Goal: Task Accomplishment & Management: Use online tool/utility

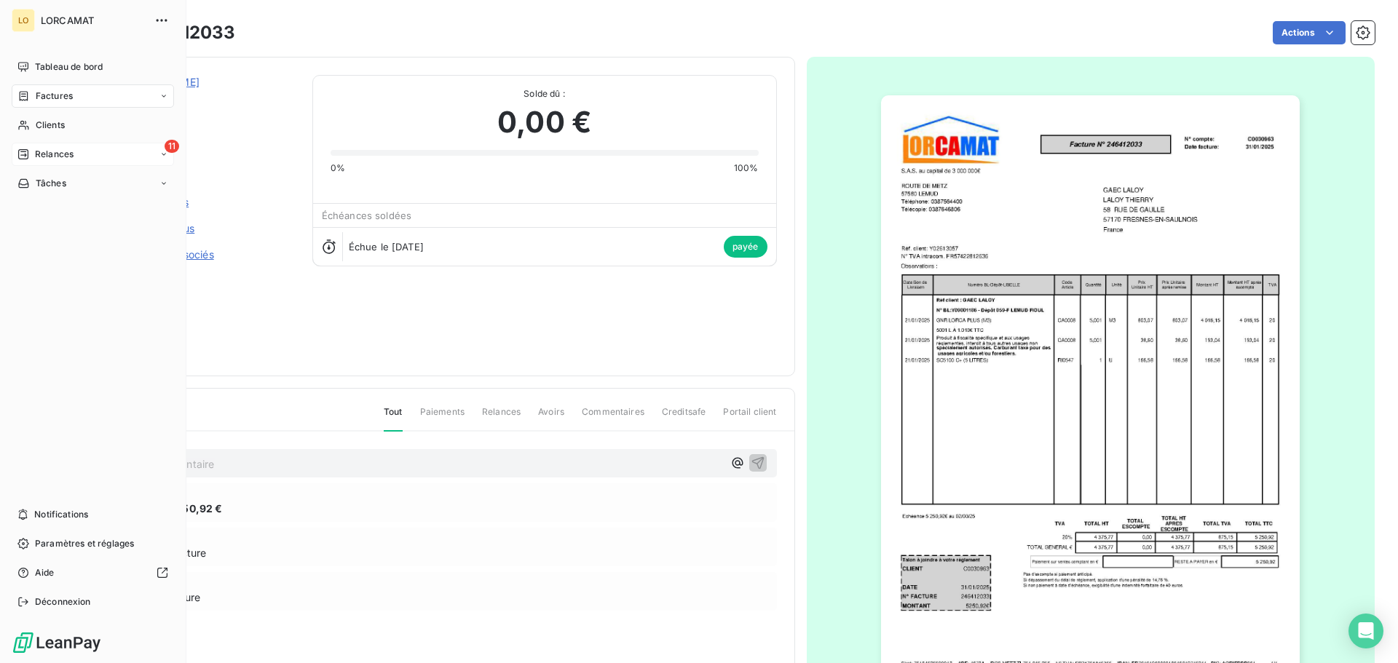
click at [33, 149] on div "Relances" at bounding box center [45, 154] width 56 height 13
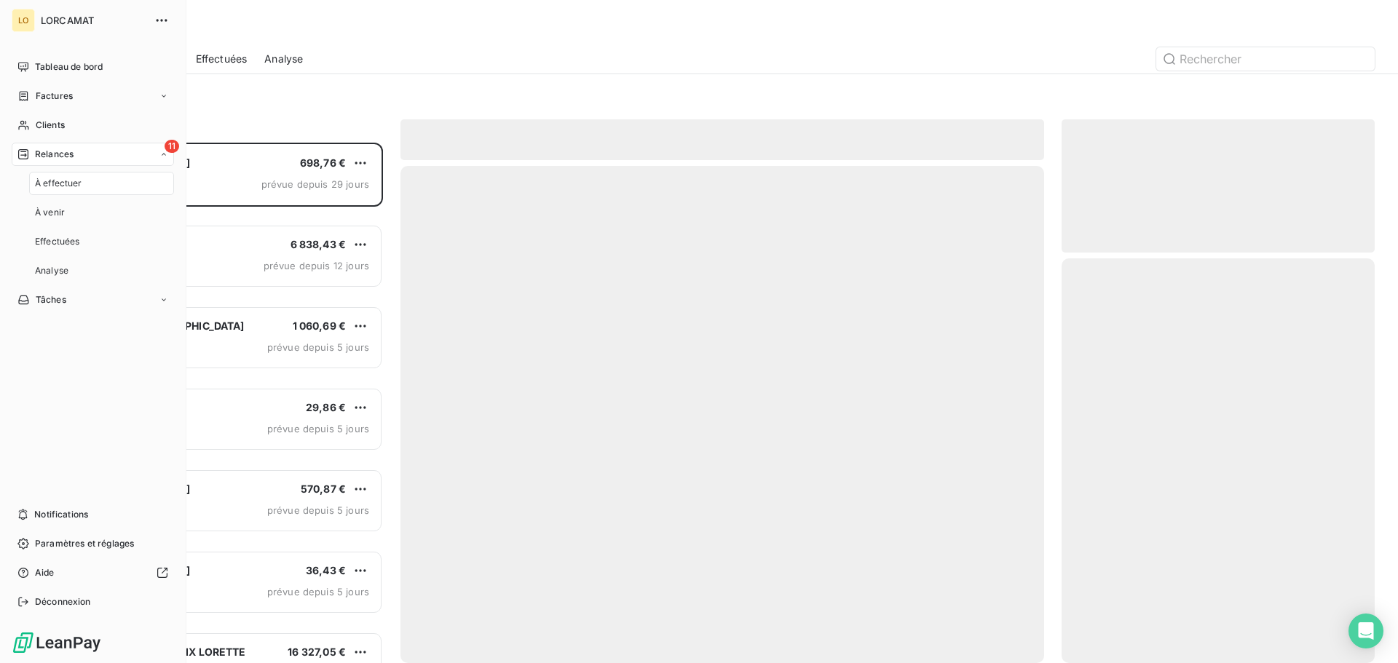
scroll to position [510, 302]
click at [91, 188] on div "À effectuer" at bounding box center [101, 183] width 145 height 23
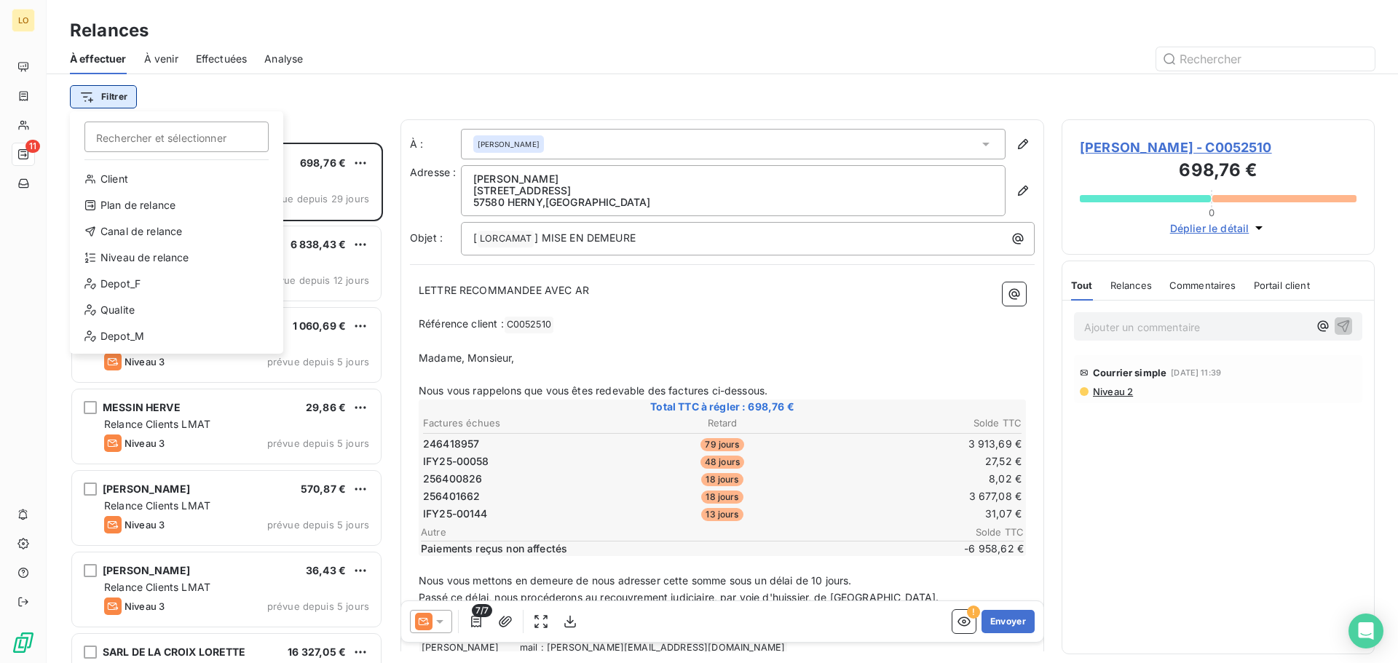
click at [114, 98] on html "LO 11 Relances À effectuer À venir Effectuées Analyse Filtrer Rechercher et sél…" at bounding box center [699, 331] width 1398 height 663
click at [142, 262] on div "Niveau de relance" at bounding box center [177, 257] width 202 height 23
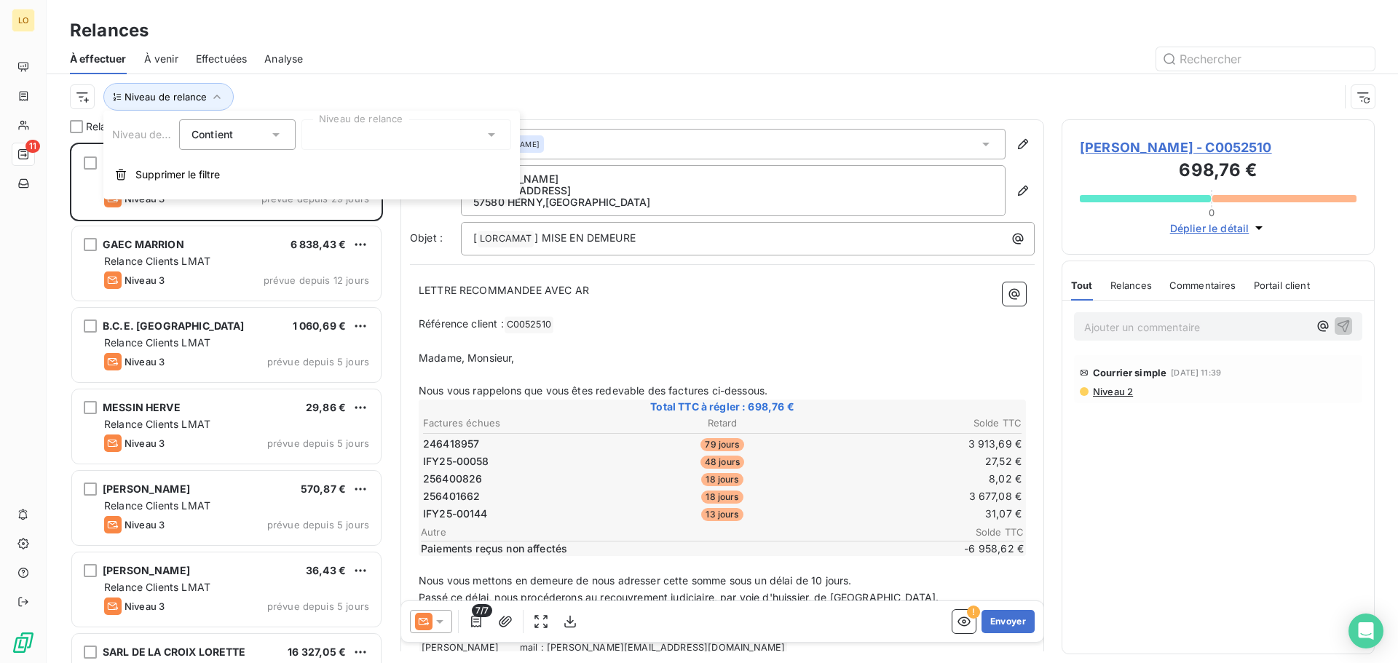
click at [232, 133] on span "Contient" at bounding box center [213, 134] width 42 height 12
click at [234, 197] on span "Ne contient pas" at bounding box center [247, 195] width 79 height 12
click at [346, 138] on div at bounding box center [406, 134] width 210 height 31
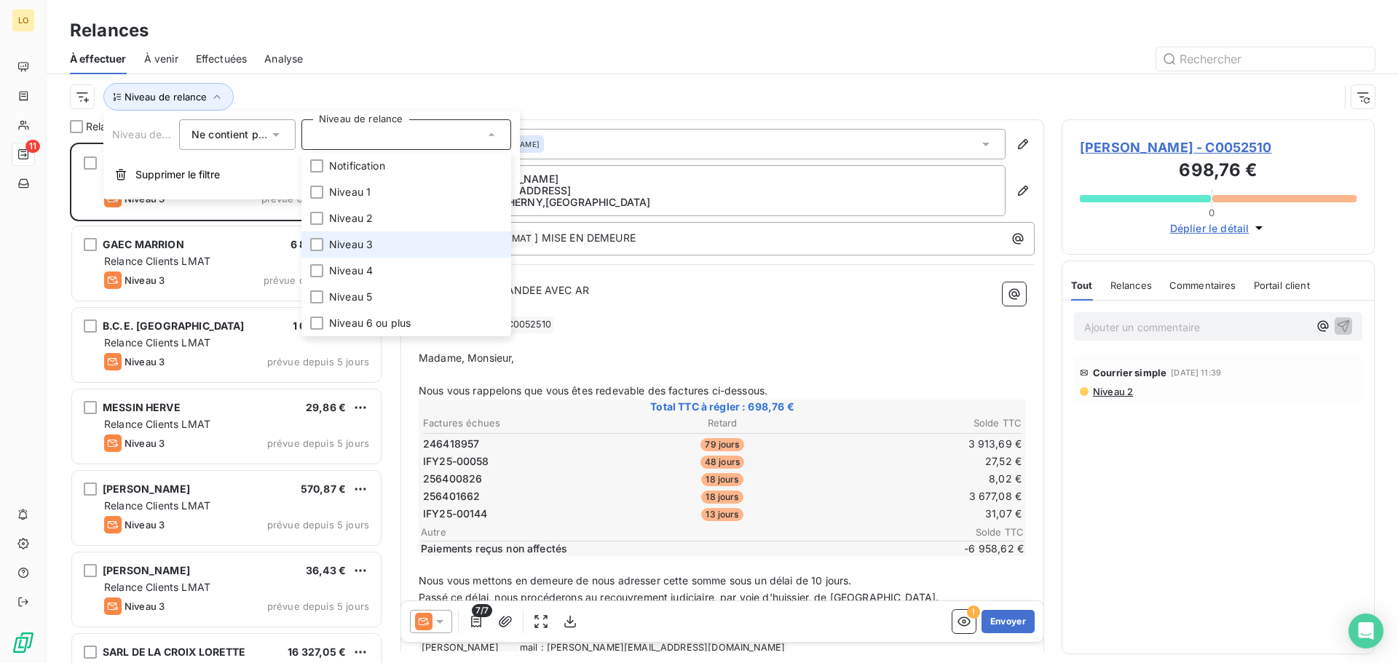
click at [309, 243] on li "Niveau 3" at bounding box center [406, 245] width 210 height 26
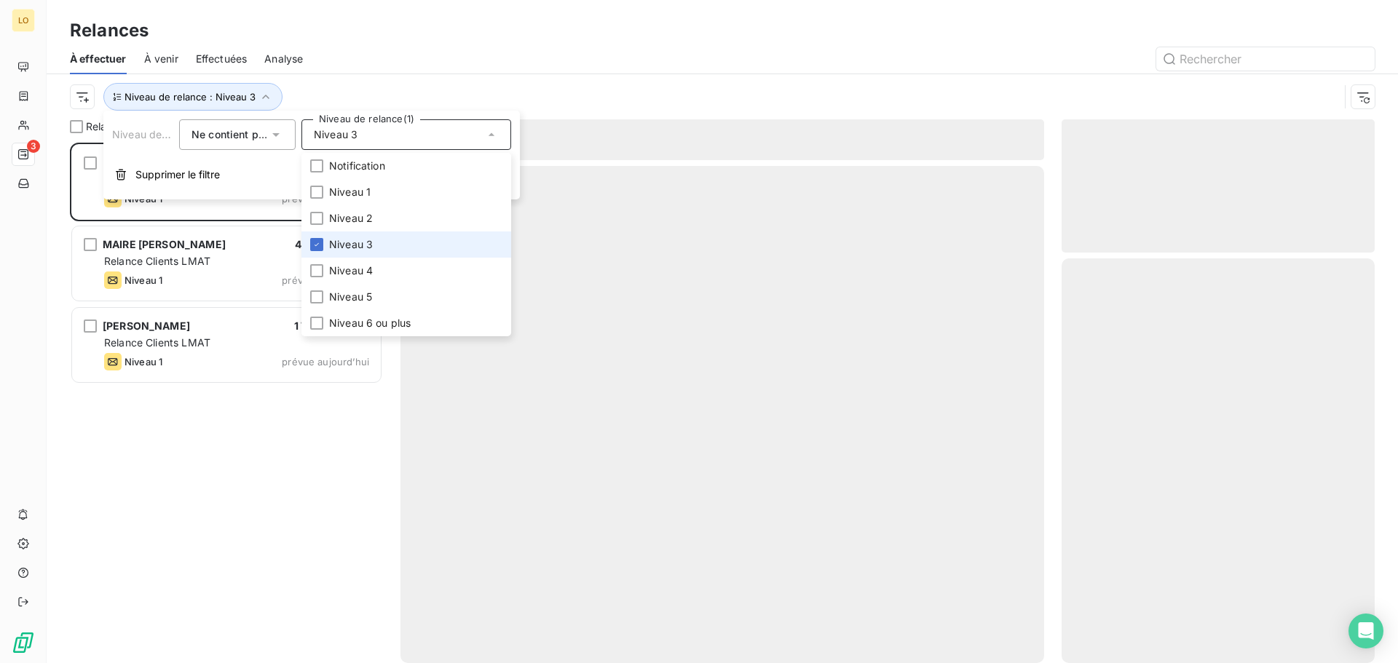
scroll to position [510, 302]
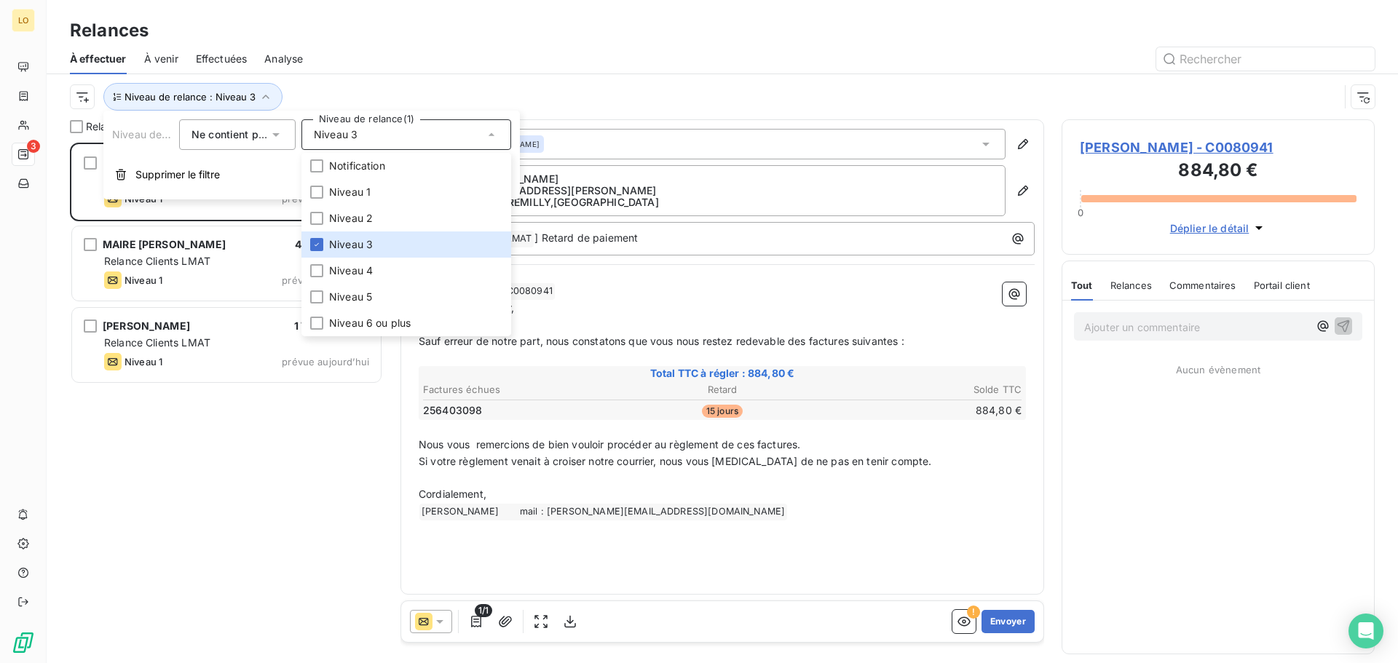
click at [399, 20] on div "Relances" at bounding box center [723, 30] width 1352 height 26
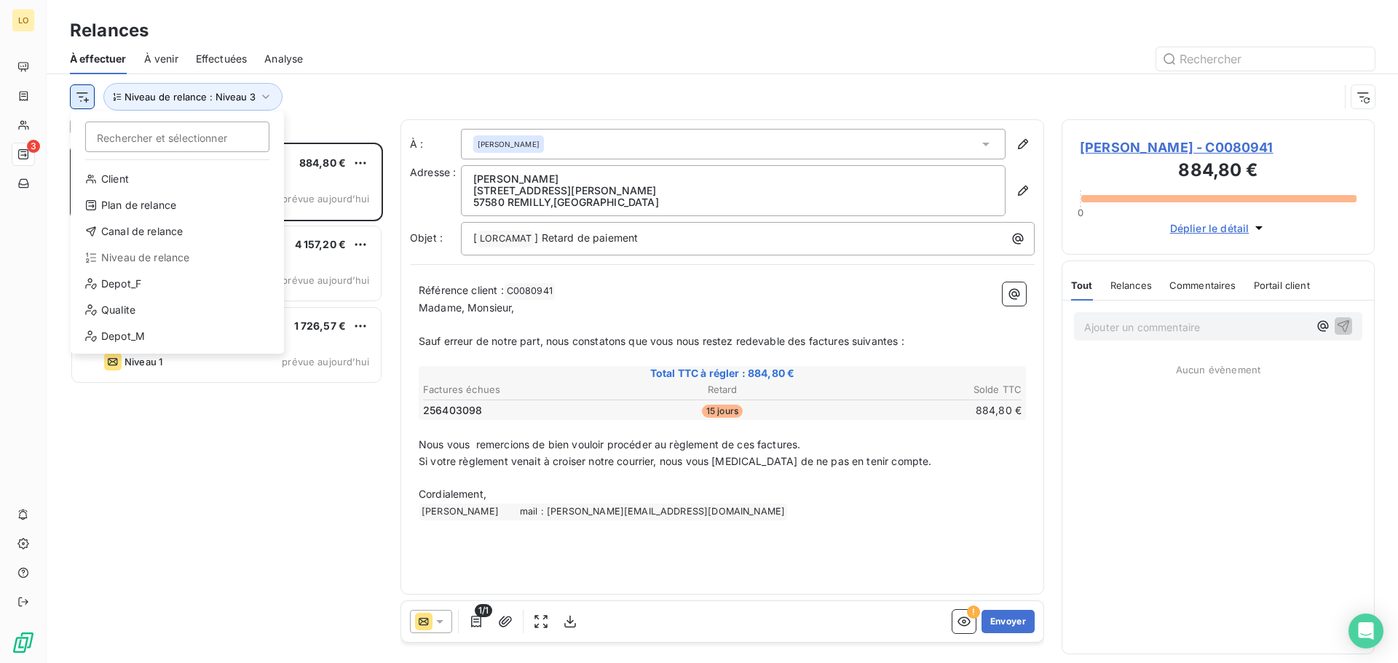
click at [87, 97] on html "LO 3 Relances À effectuer À venir Effectuées Analyse Rechercher et sélectionner…" at bounding box center [699, 331] width 1398 height 663
click at [130, 284] on div "Depot_F" at bounding box center [177, 283] width 202 height 23
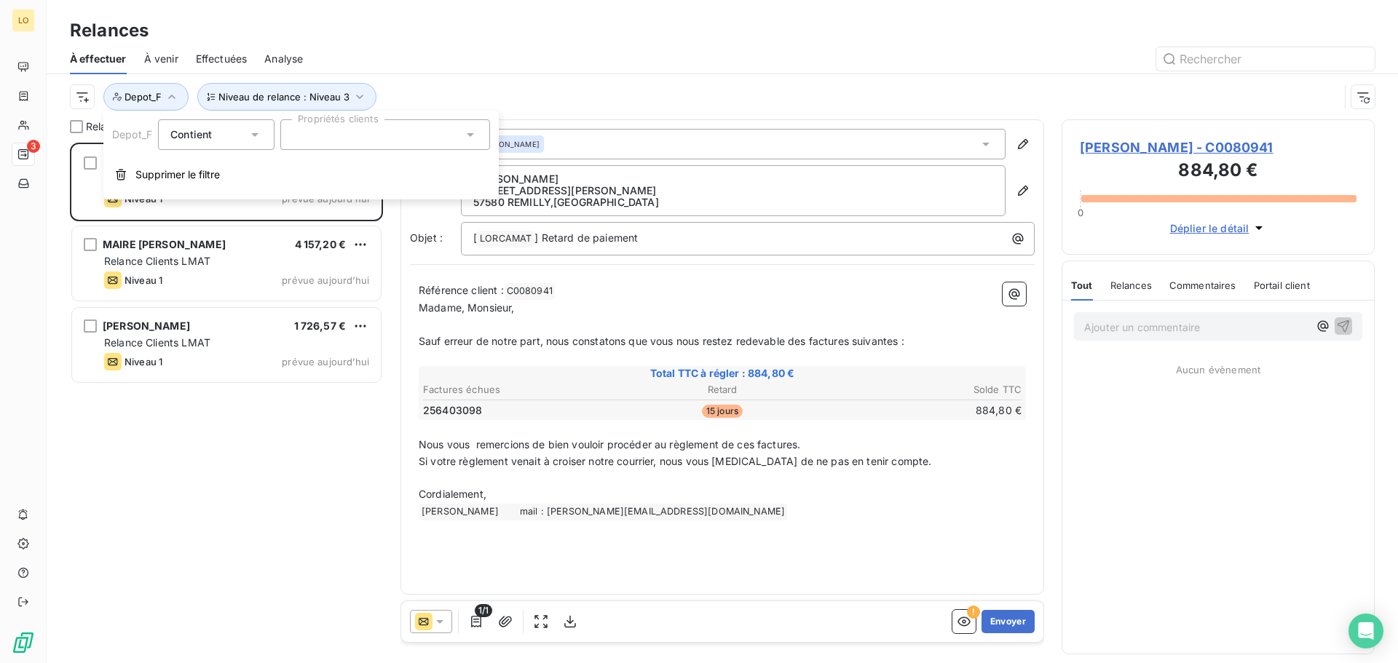
click at [333, 133] on div at bounding box center [385, 134] width 210 height 31
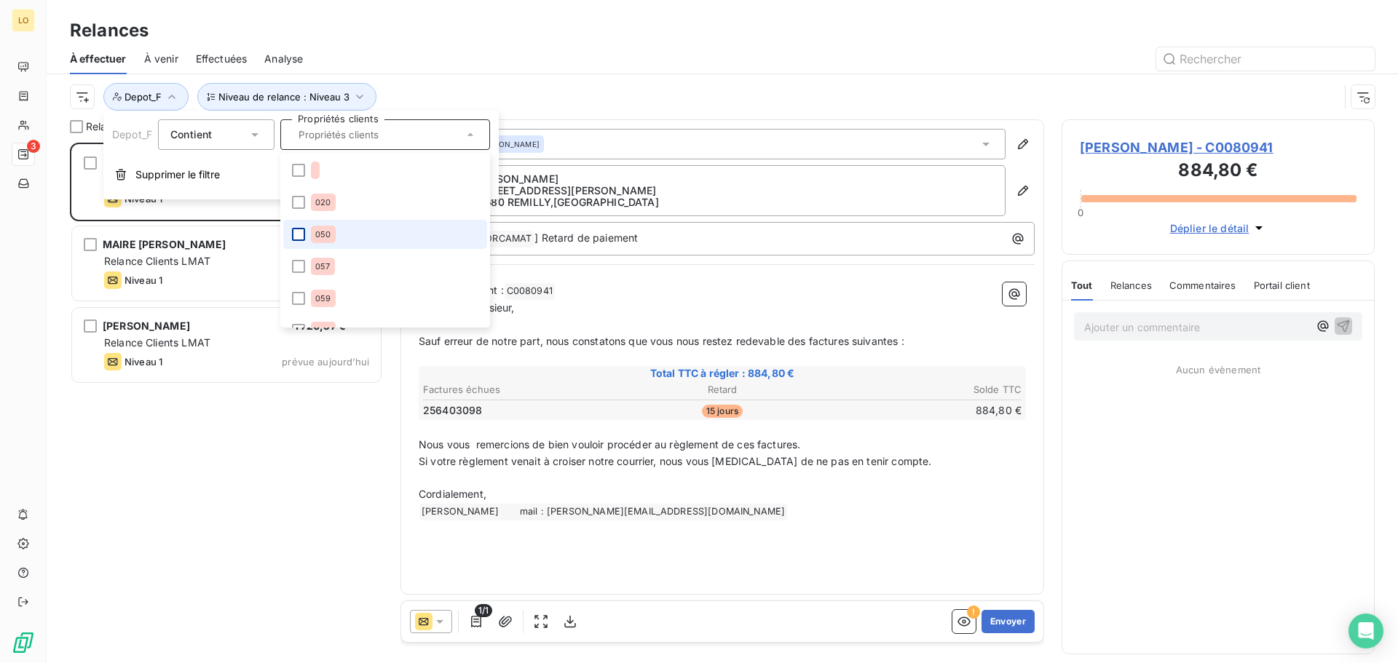
click at [299, 234] on div at bounding box center [298, 234] width 13 height 13
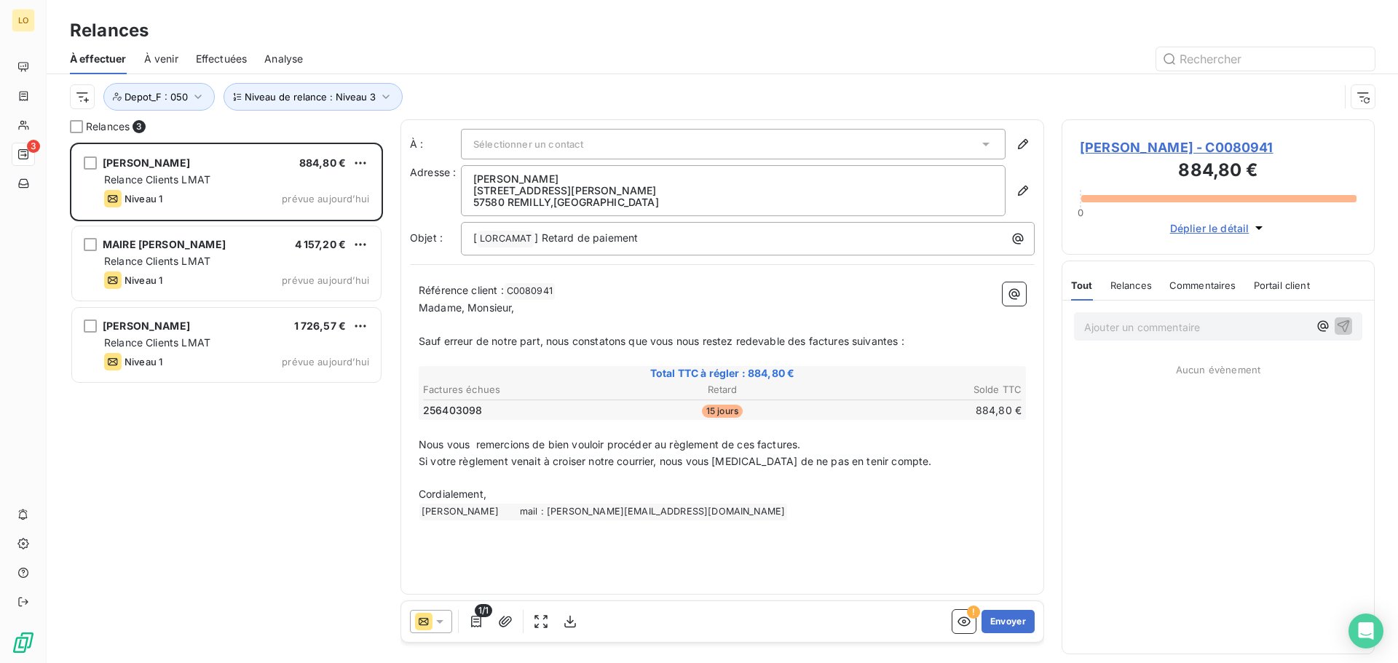
click at [468, 79] on div "Niveau de relance : Niveau 3 Depot_F : 050" at bounding box center [722, 96] width 1305 height 45
